Goal: Check status: Check status

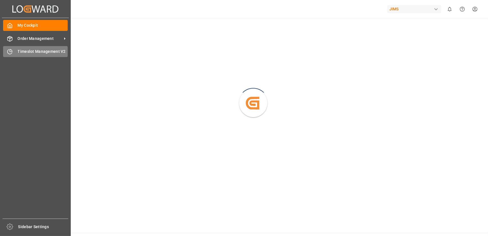
click at [13, 48] on div "Timeslot Management V2 Timeslot Management V2" at bounding box center [35, 51] width 65 height 11
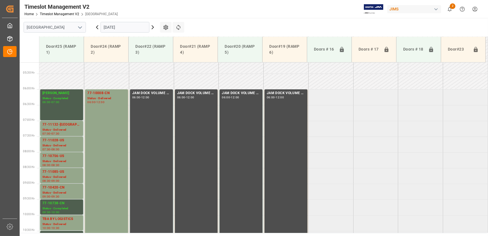
scroll to position [162, 0]
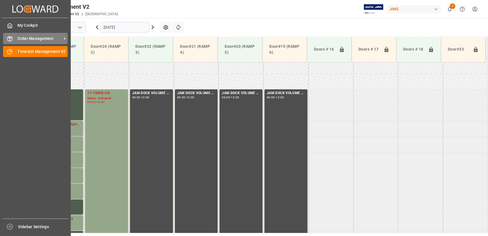
click at [17, 39] on div "Order Management Order Management" at bounding box center [35, 38] width 65 height 11
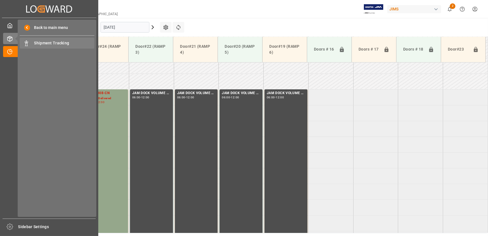
click at [33, 44] on div "Shipment Tracking Shipment Tracking" at bounding box center [57, 43] width 75 height 11
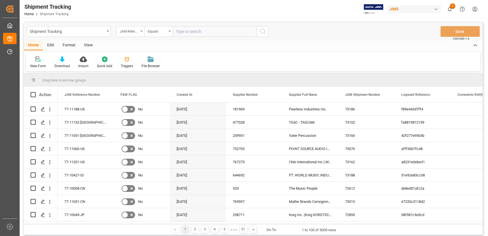
click at [130, 28] on div "JAM Reference Number" at bounding box center [129, 31] width 19 height 6
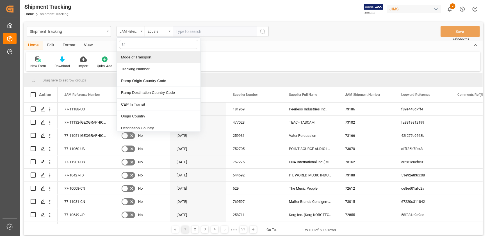
type input "tra"
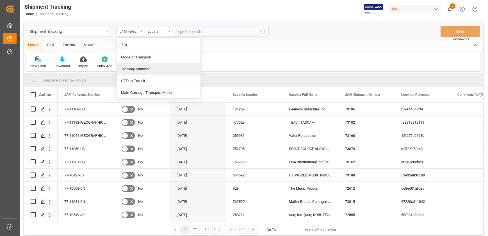
click at [159, 72] on div "Tracking Number" at bounding box center [159, 69] width 84 height 12
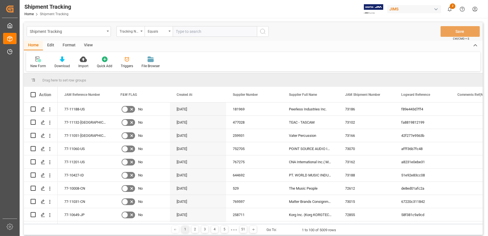
click at [189, 32] on input "text" at bounding box center [215, 31] width 84 height 11
type input "8209306405"
click at [264, 32] on icon "search button" at bounding box center [263, 31] width 7 height 7
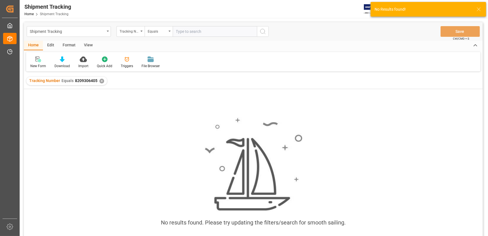
click at [101, 80] on div "✕" at bounding box center [101, 81] width 5 height 5
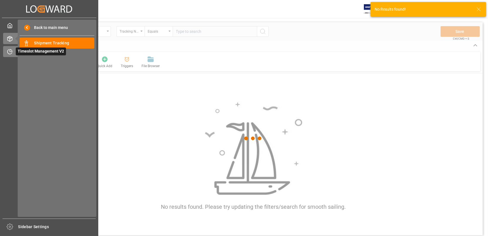
click at [13, 51] on div "Timeslot Management V2 Timeslot Management V2" at bounding box center [49, 51] width 92 height 11
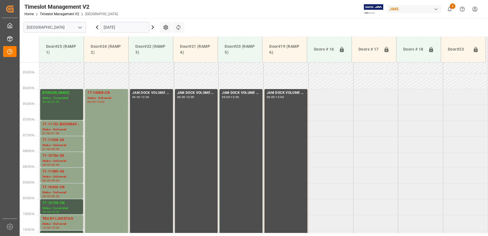
scroll to position [162, 0]
click at [138, 28] on input "[DATE]" at bounding box center [125, 27] width 49 height 11
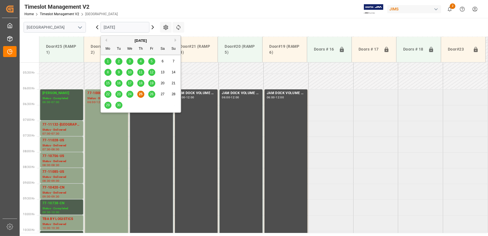
click at [141, 96] on span "25" at bounding box center [141, 94] width 4 height 4
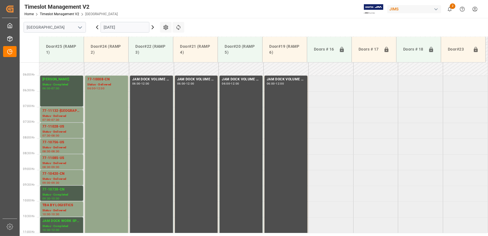
scroll to position [187, 0]
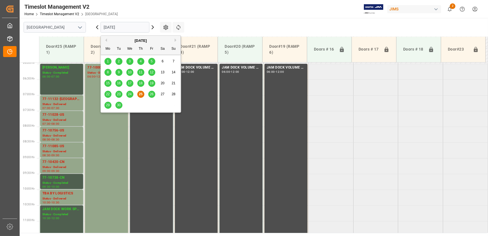
click at [132, 28] on input "[DATE]" at bounding box center [125, 27] width 49 height 11
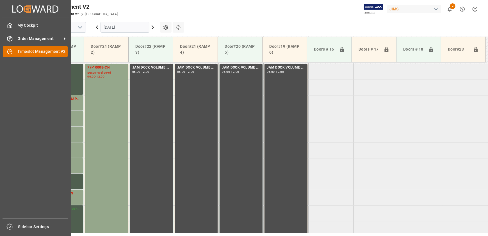
click at [12, 51] on icon at bounding box center [11, 50] width 2 height 2
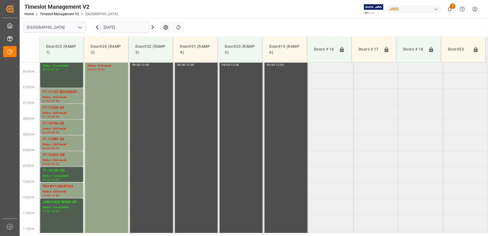
scroll to position [187, 0]
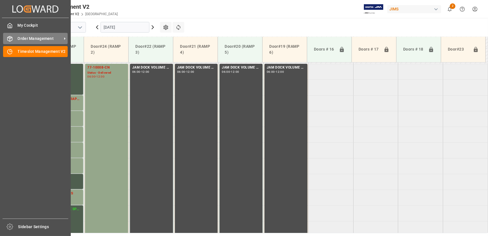
click at [15, 42] on div "Order Management Order Management" at bounding box center [35, 38] width 65 height 11
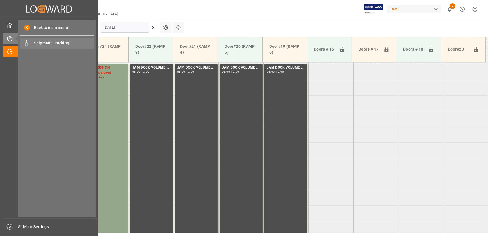
click at [45, 41] on span "Shipment Tracking" at bounding box center [64, 43] width 60 height 6
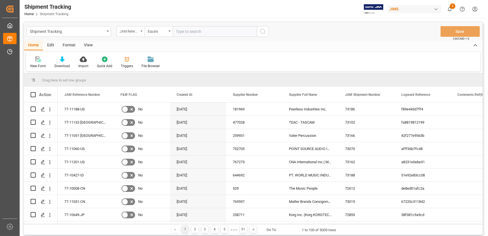
click at [138, 30] on div "JAM Reference Number" at bounding box center [129, 31] width 19 height 6
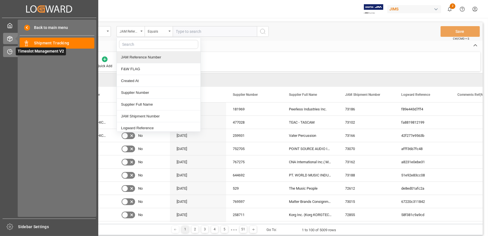
click at [13, 48] on div "Timeslot Management V2 Timeslot Management V2" at bounding box center [49, 51] width 92 height 11
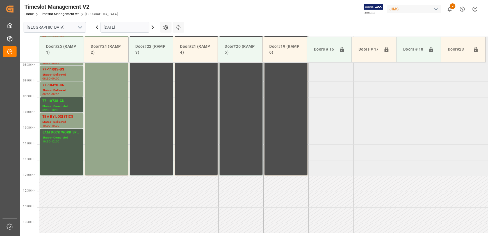
scroll to position [264, 0]
click at [132, 28] on input "[DATE]" at bounding box center [125, 27] width 49 height 11
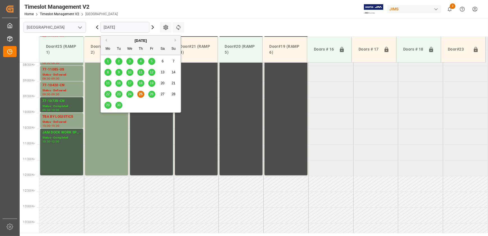
click at [107, 106] on span "29" at bounding box center [108, 105] width 4 height 4
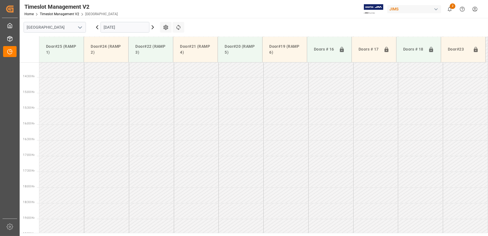
scroll to position [314, 0]
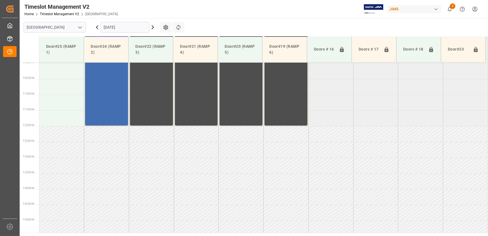
click at [121, 24] on input "[DATE]" at bounding box center [125, 27] width 49 height 11
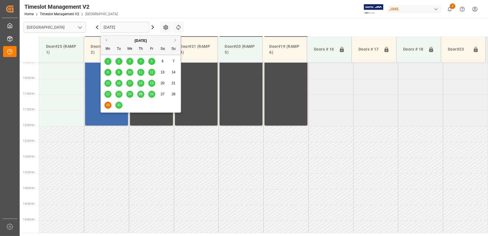
click at [150, 93] on span "26" at bounding box center [152, 94] width 4 height 4
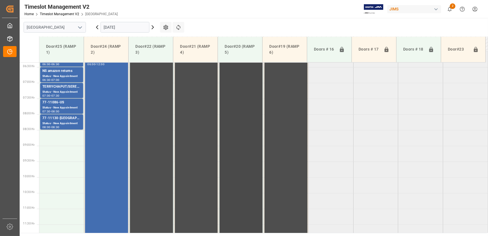
scroll to position [138, 0]
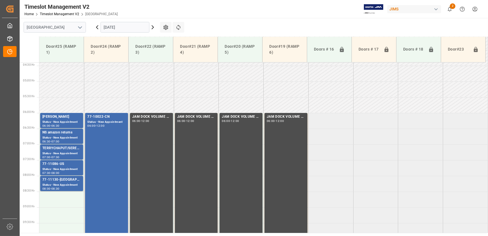
click at [139, 27] on input "[DATE]" at bounding box center [125, 27] width 49 height 11
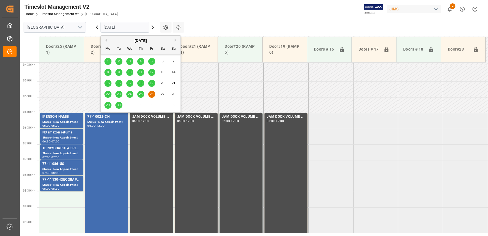
click at [119, 105] on span "30" at bounding box center [119, 105] width 4 height 4
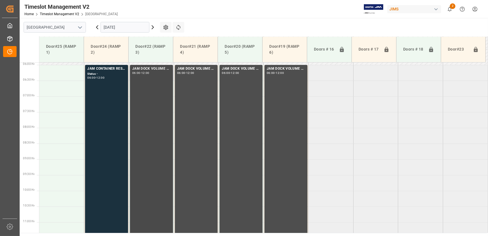
scroll to position [130, 0]
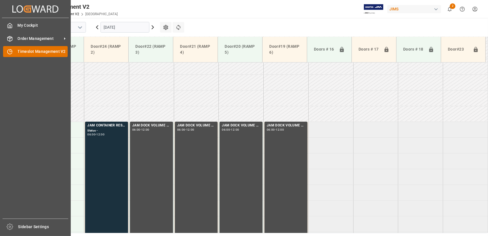
click at [18, 52] on span "Timeslot Management V2" at bounding box center [43, 52] width 50 height 6
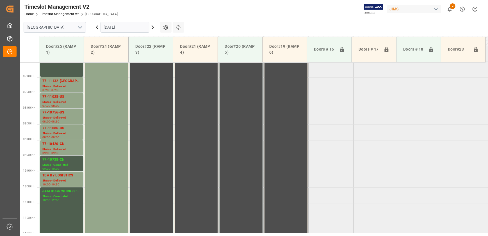
scroll to position [158, 0]
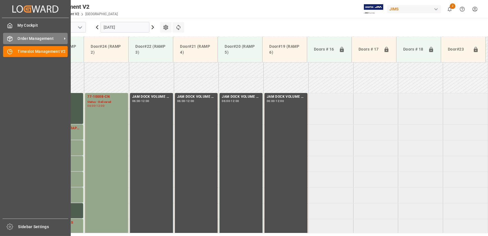
click at [14, 37] on div "Order Management Order Management" at bounding box center [35, 38] width 65 height 11
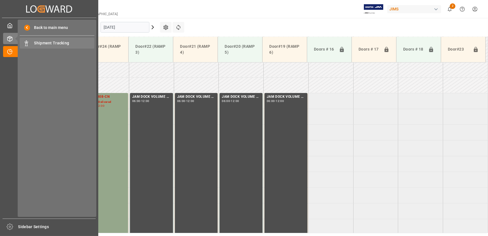
click at [59, 43] on span "Shipment Tracking" at bounding box center [64, 43] width 60 height 6
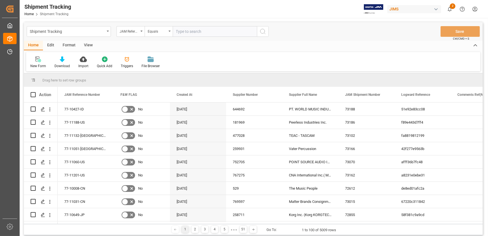
click at [194, 31] on input "text" at bounding box center [215, 31] width 84 height 11
click at [195, 33] on input "text" at bounding box center [215, 31] width 84 height 11
type input "475886111706"
click at [265, 33] on icon "search button" at bounding box center [263, 31] width 7 height 7
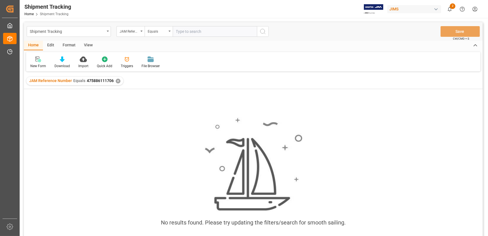
click at [118, 81] on div "✕" at bounding box center [118, 81] width 5 height 5
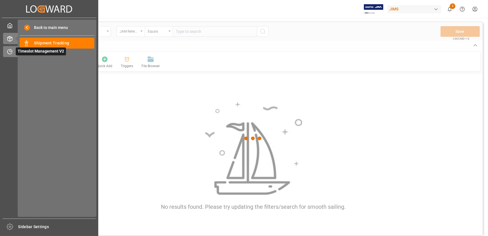
click at [9, 51] on icon at bounding box center [10, 52] width 6 height 6
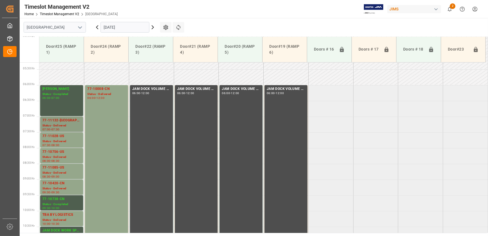
scroll to position [166, 0]
